Goal: Task Accomplishment & Management: Manage account settings

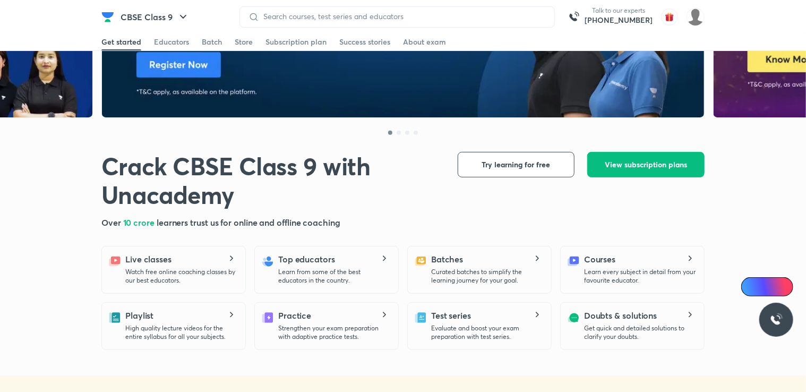
scroll to position [127, 0]
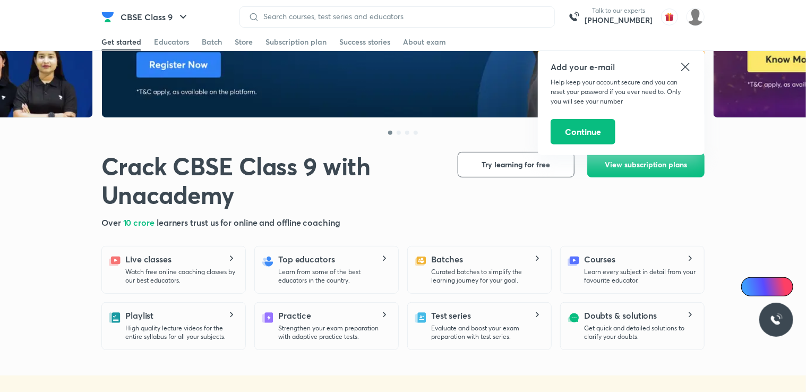
click at [691, 65] on icon at bounding box center [685, 67] width 13 height 13
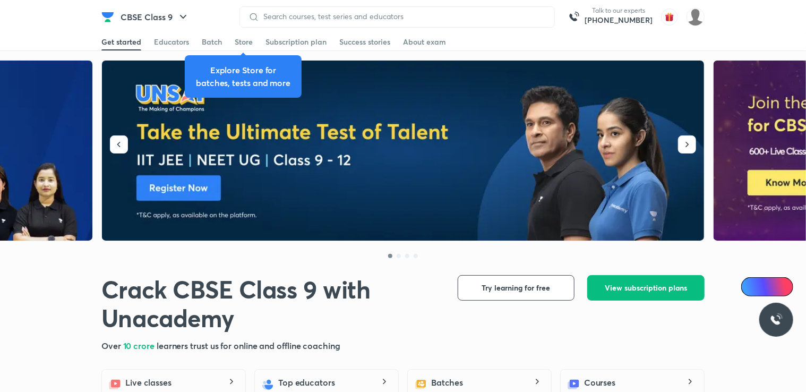
scroll to position [0, 0]
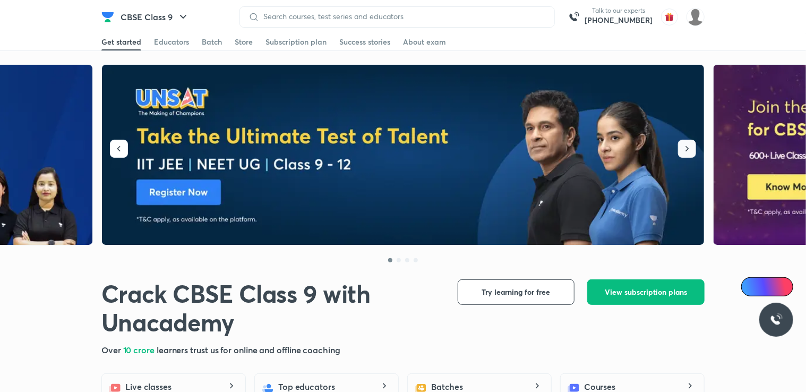
click at [685, 149] on icon "button" at bounding box center [687, 148] width 11 height 11
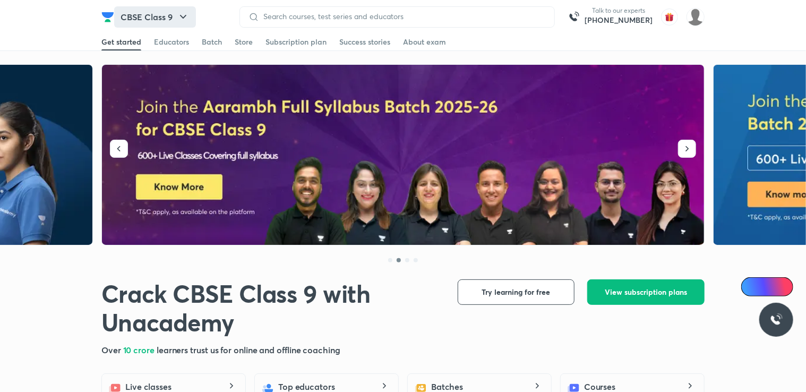
click at [160, 9] on button "CBSE Class 9" at bounding box center [155, 16] width 82 height 21
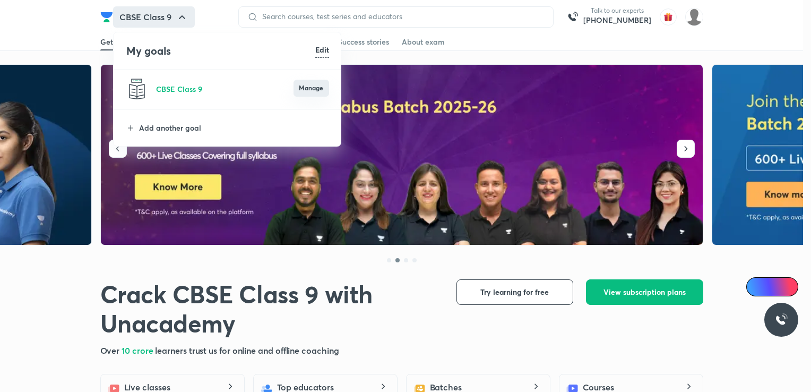
click at [310, 94] on button "Manage" at bounding box center [312, 88] width 36 height 17
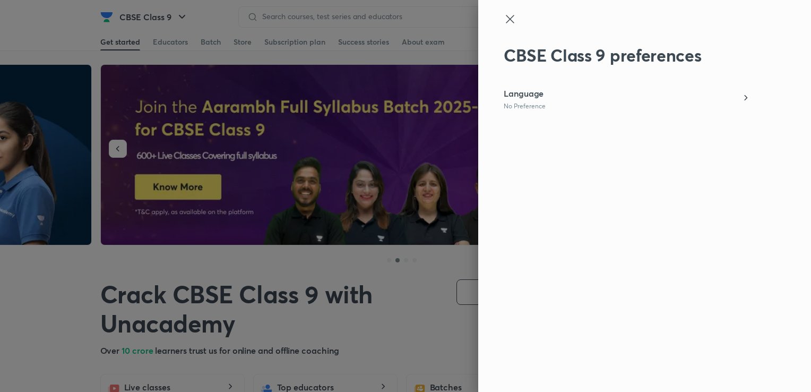
click at [589, 99] on div "Language No Preference" at bounding box center [627, 98] width 246 height 23
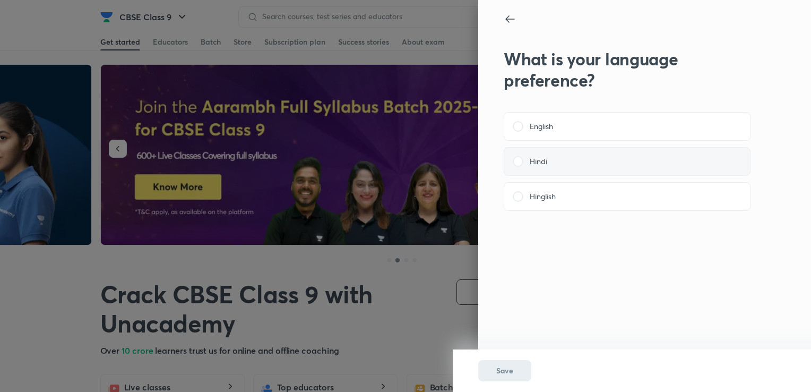
click at [523, 158] on label "Hindi" at bounding box center [627, 161] width 229 height 11
click at [0, 0] on input "Hindi" at bounding box center [0, 0] width 0 height 0
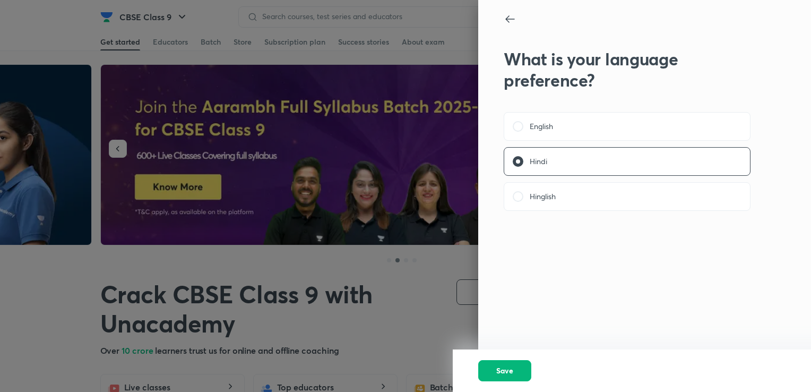
click at [498, 372] on span "Save" at bounding box center [504, 370] width 17 height 11
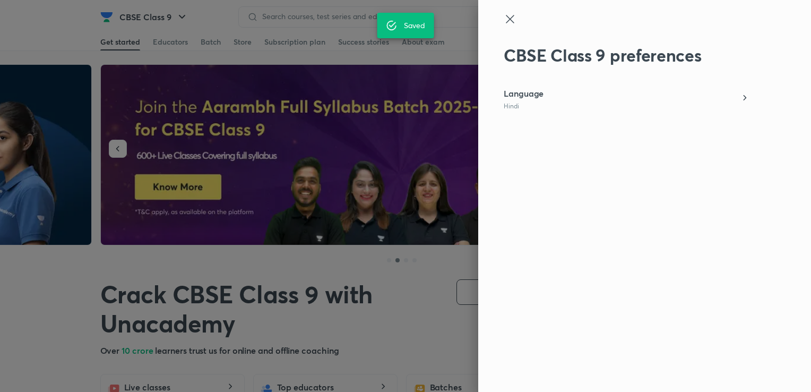
click at [498, 372] on div "CBSE Class 9 preferences Language Hindi" at bounding box center [644, 196] width 333 height 392
click at [178, 50] on div at bounding box center [405, 196] width 811 height 392
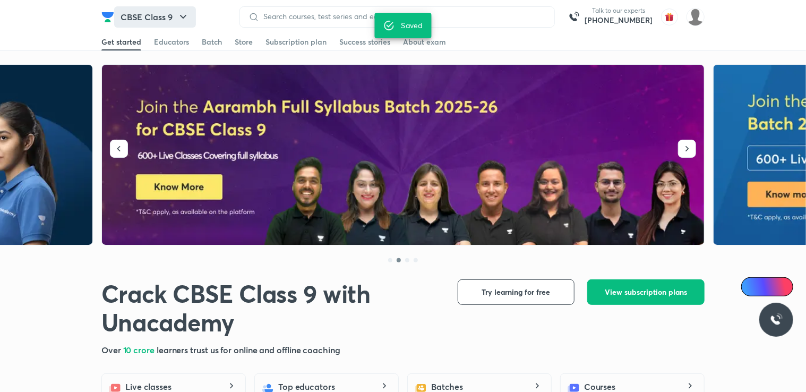
click at [172, 18] on button "CBSE Class 9" at bounding box center [155, 16] width 82 height 21
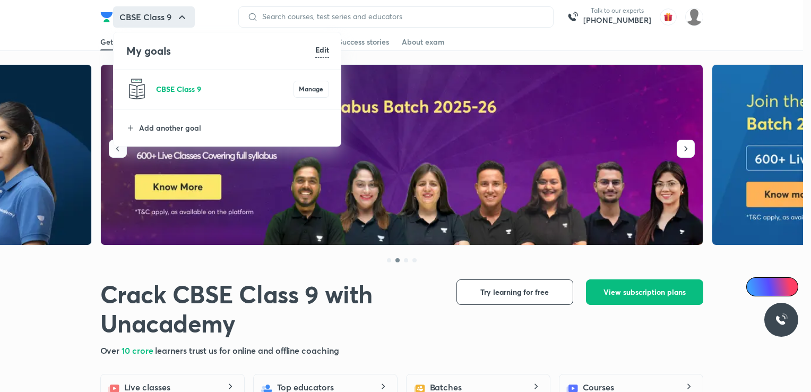
click at [173, 84] on p "CBSE Class 9" at bounding box center [224, 88] width 137 height 11
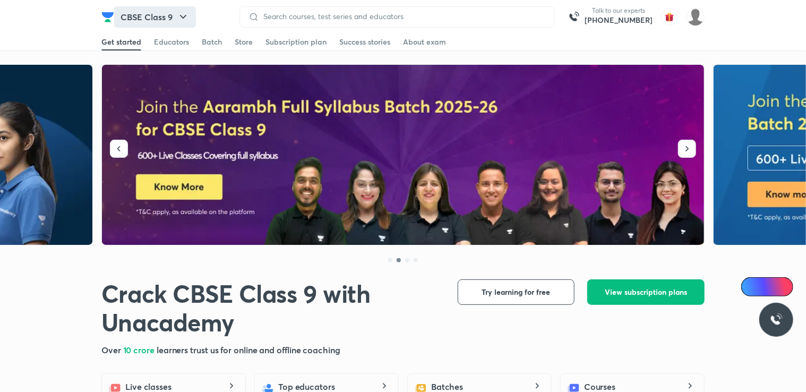
click at [172, 25] on button "CBSE Class 9" at bounding box center [155, 16] width 82 height 21
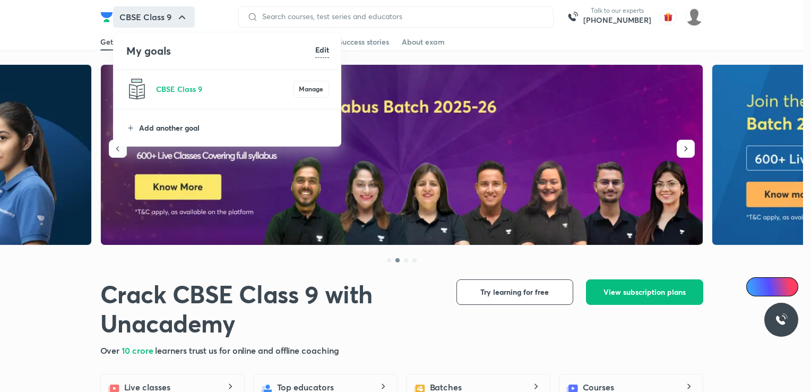
click at [191, 122] on p "Add another goal" at bounding box center [234, 127] width 190 height 11
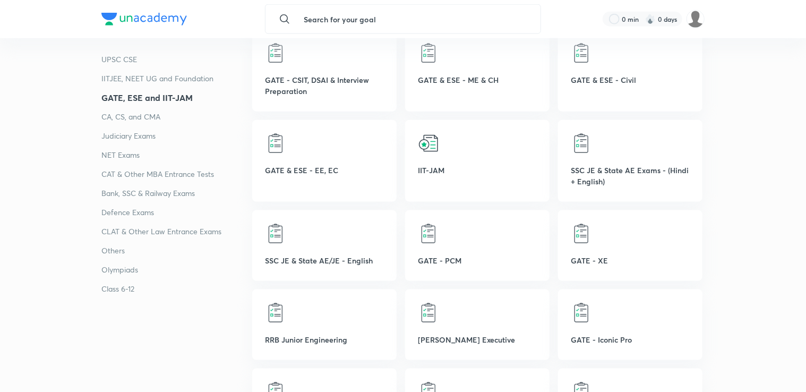
scroll to position [507, 0]
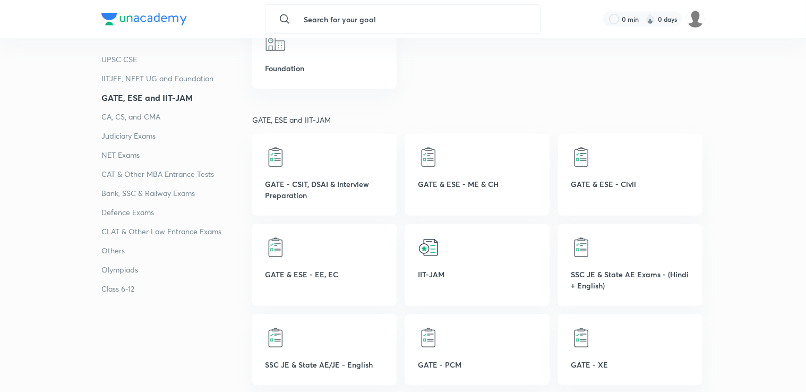
click at [134, 294] on p "Class 6-12" at bounding box center [176, 288] width 151 height 13
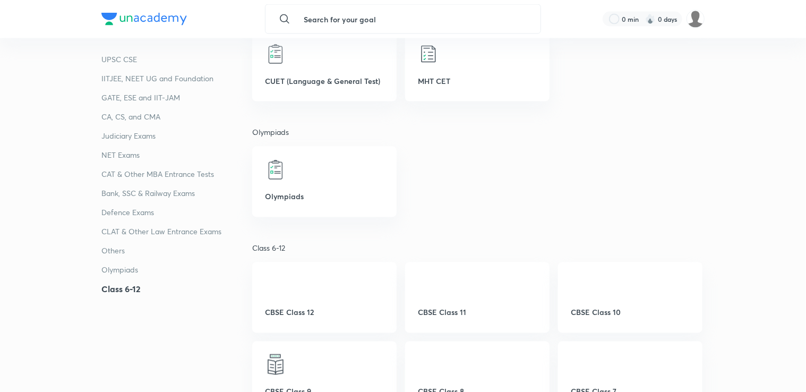
scroll to position [2936, 0]
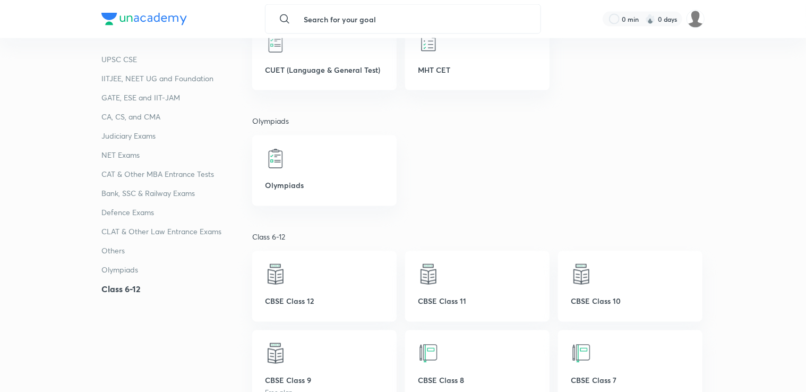
click at [201, 287] on h4 "Class 6-12" at bounding box center [176, 288] width 151 height 13
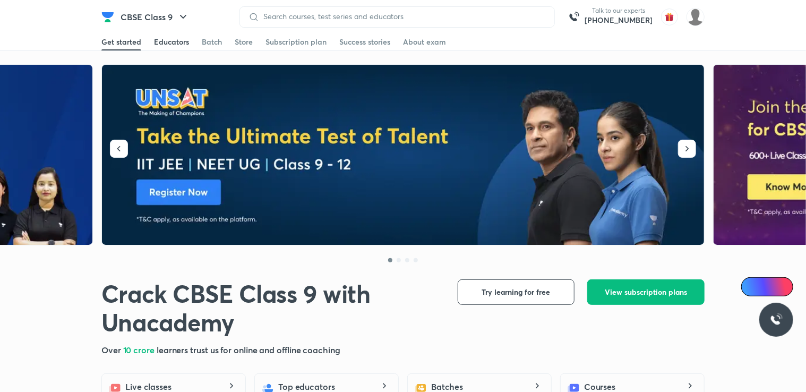
click at [178, 40] on div "Educators" at bounding box center [171, 42] width 35 height 11
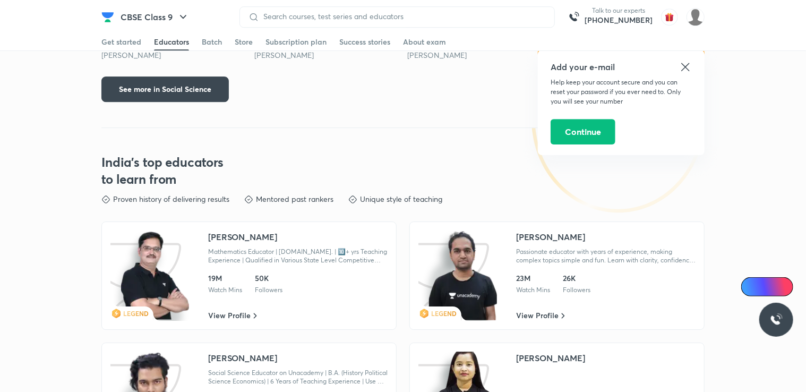
scroll to position [1707, 0]
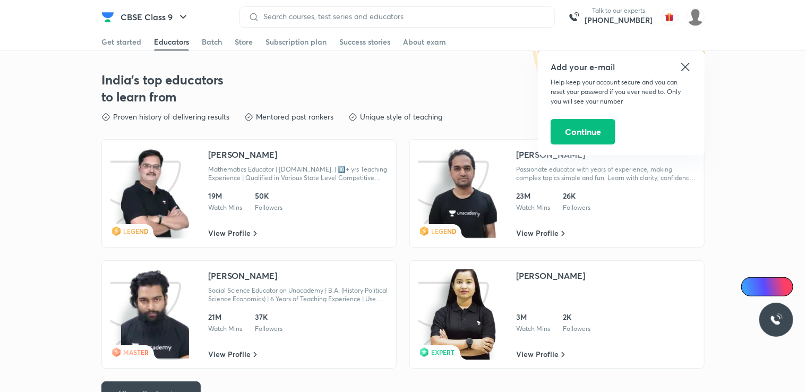
click at [681, 63] on icon at bounding box center [685, 67] width 13 height 13
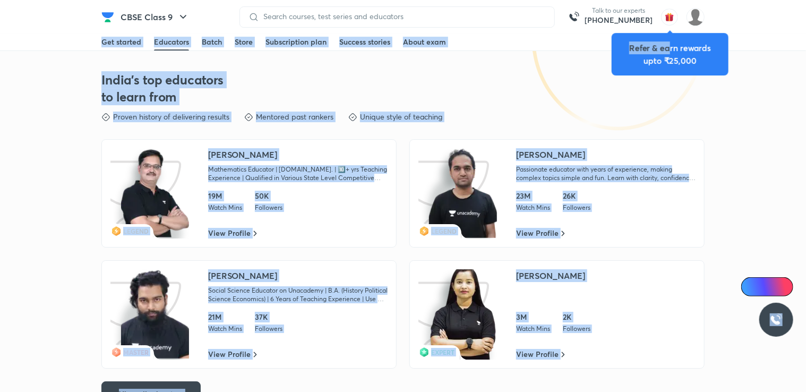
drag, startPoint x: 671, startPoint y: 54, endPoint x: 674, endPoint y: 18, distance: 35.7
click at [674, 18] on body "CBSE Class 9 Talk to our experts [PHONE_NUMBER] Get started Educators Batch Sto…" at bounding box center [403, 134] width 806 height 3683
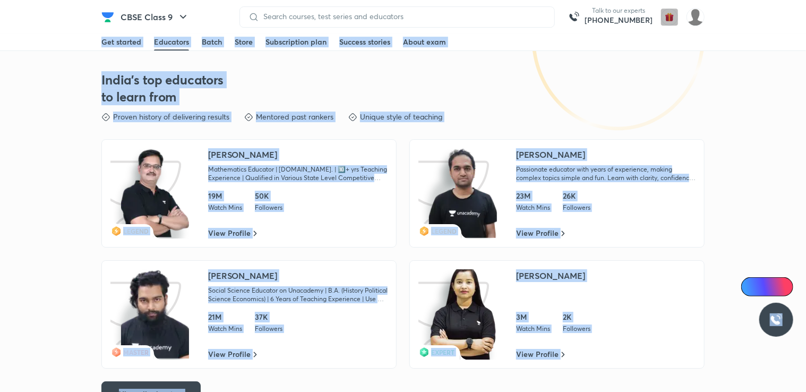
click at [674, 18] on img "button" at bounding box center [669, 16] width 17 height 17
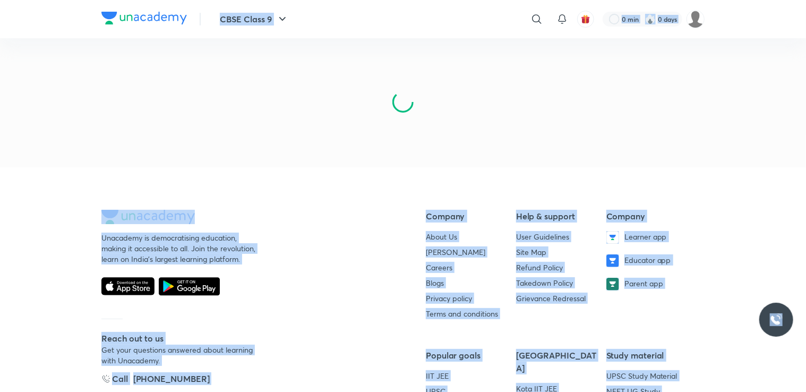
click at [674, 18] on div at bounding box center [643, 19] width 80 height 15
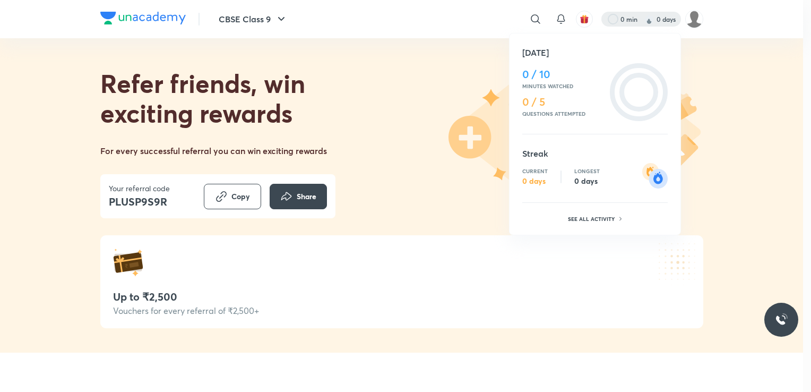
click at [737, 151] on div at bounding box center [405, 196] width 811 height 392
